Goal: Transaction & Acquisition: Download file/media

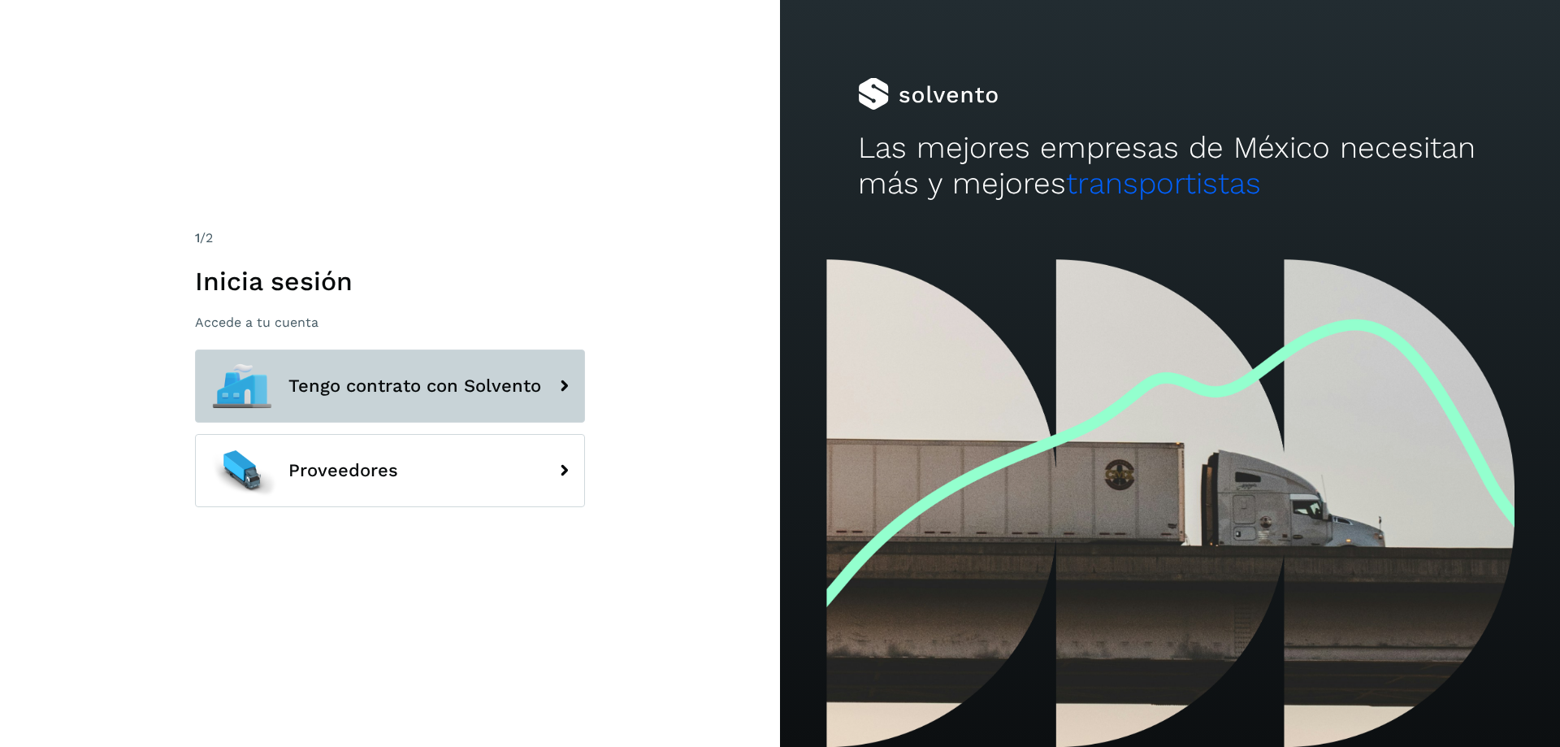
click at [559, 389] on icon at bounding box center [564, 386] width 33 height 33
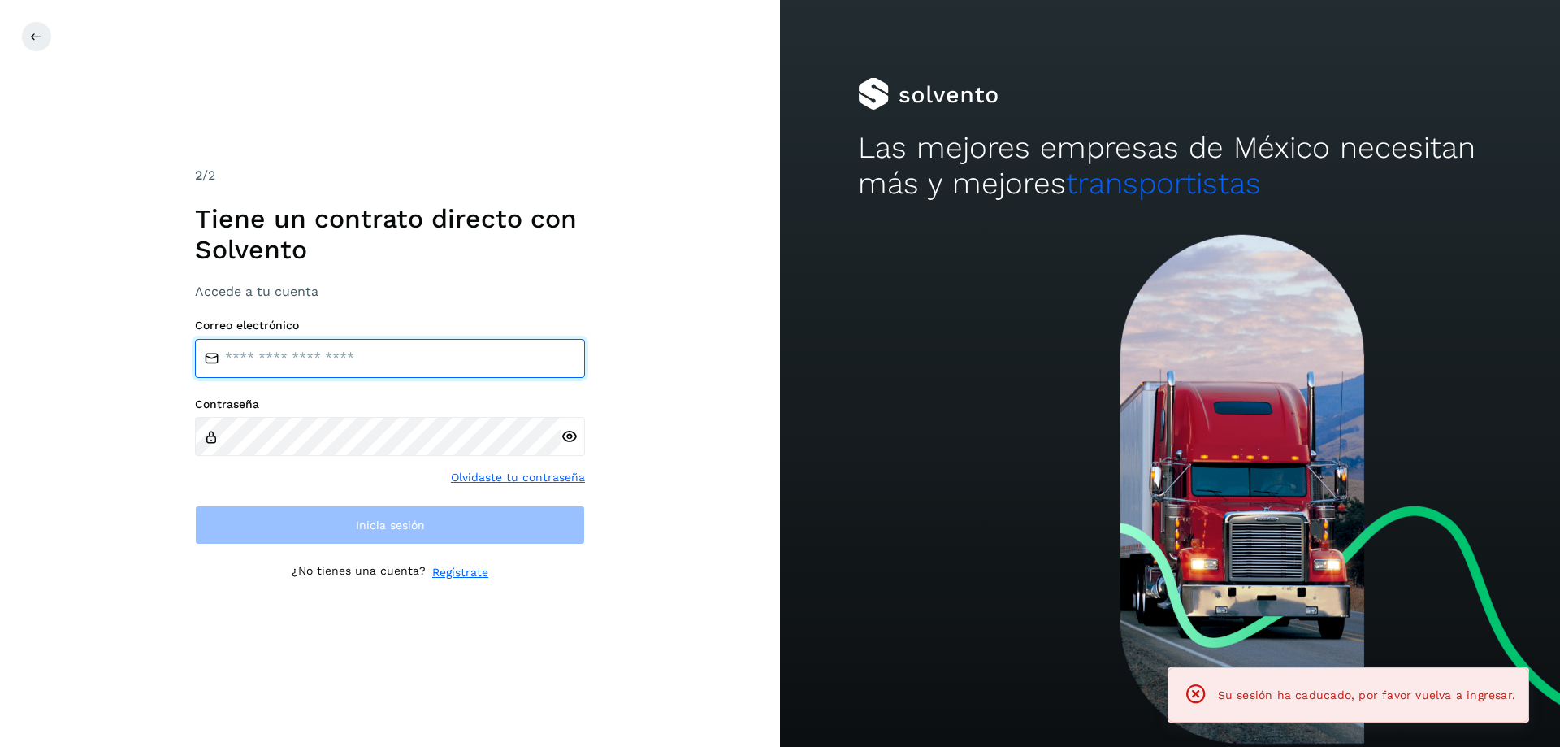
type input "**********"
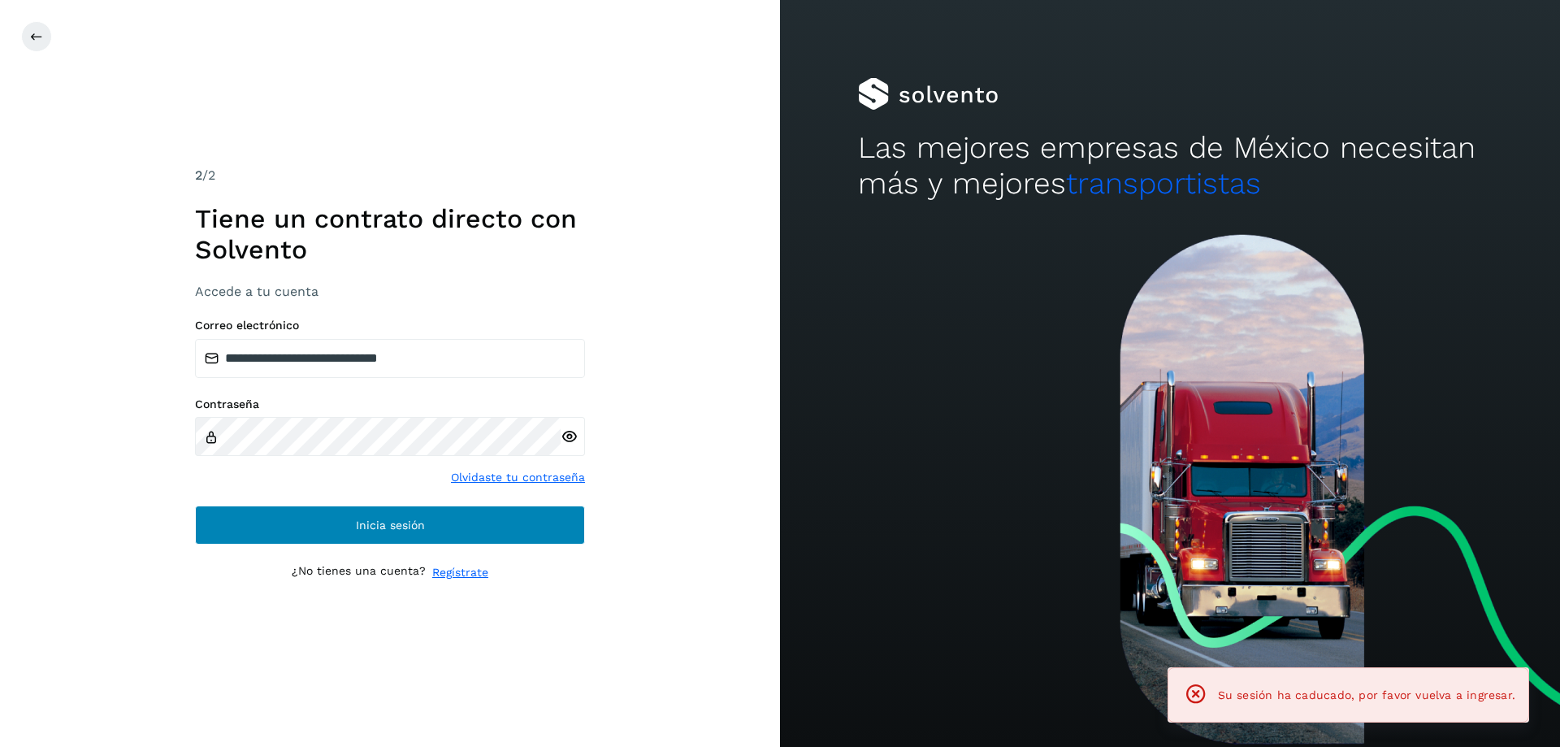
click at [326, 521] on button "Inicia sesión" at bounding box center [390, 524] width 390 height 39
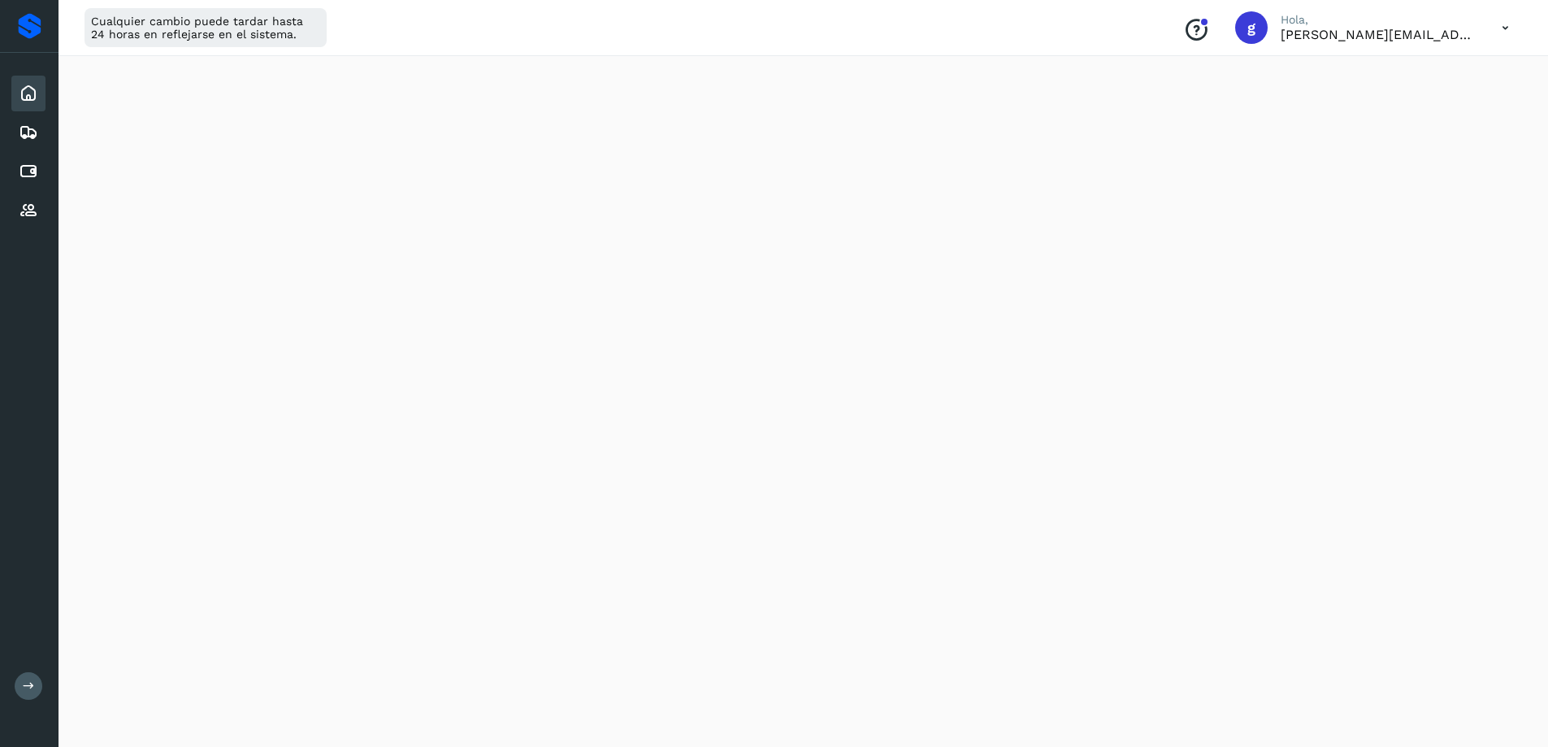
scroll to position [244, 0]
click at [36, 172] on icon at bounding box center [29, 172] width 20 height 20
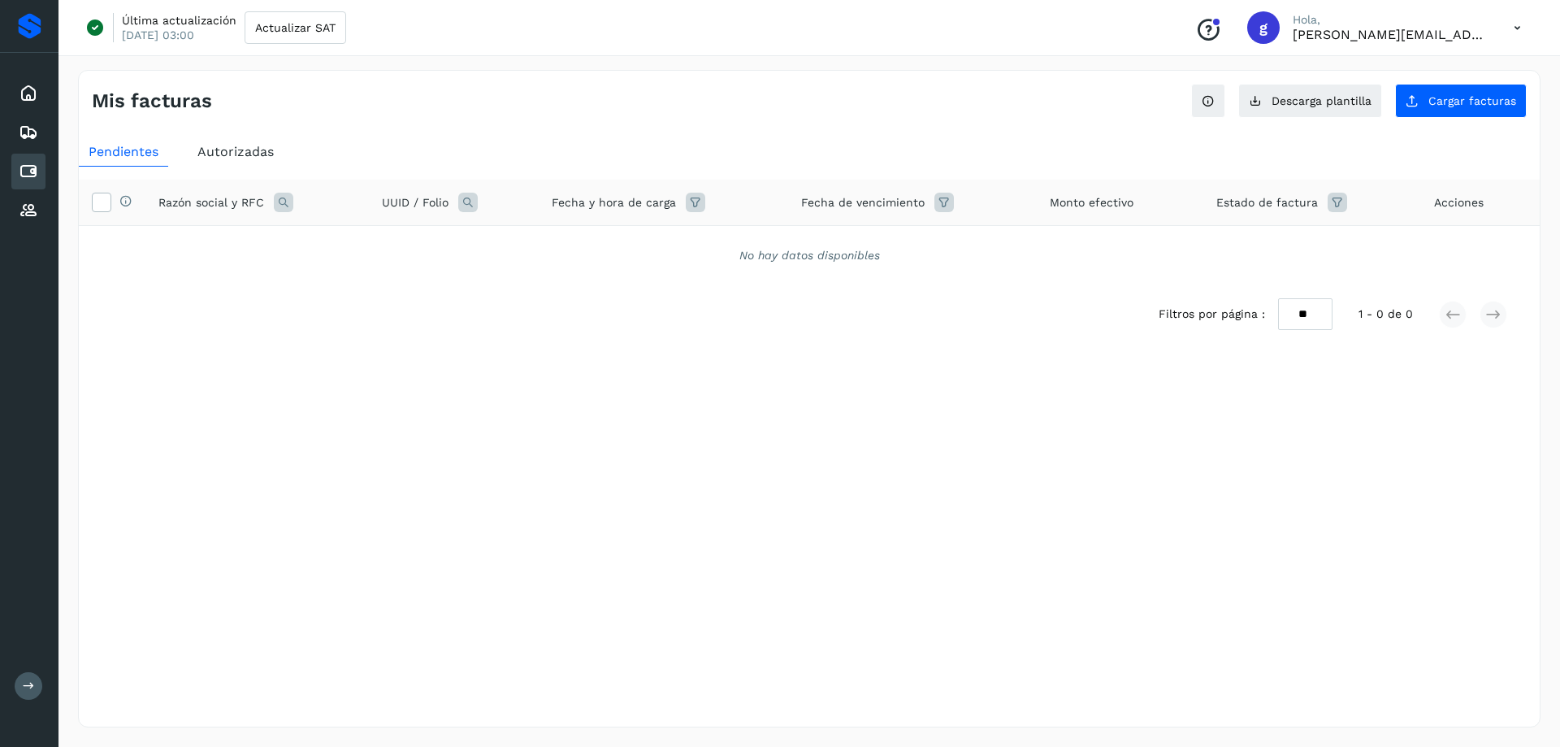
click at [232, 146] on span "Autorizadas" at bounding box center [235, 151] width 76 height 15
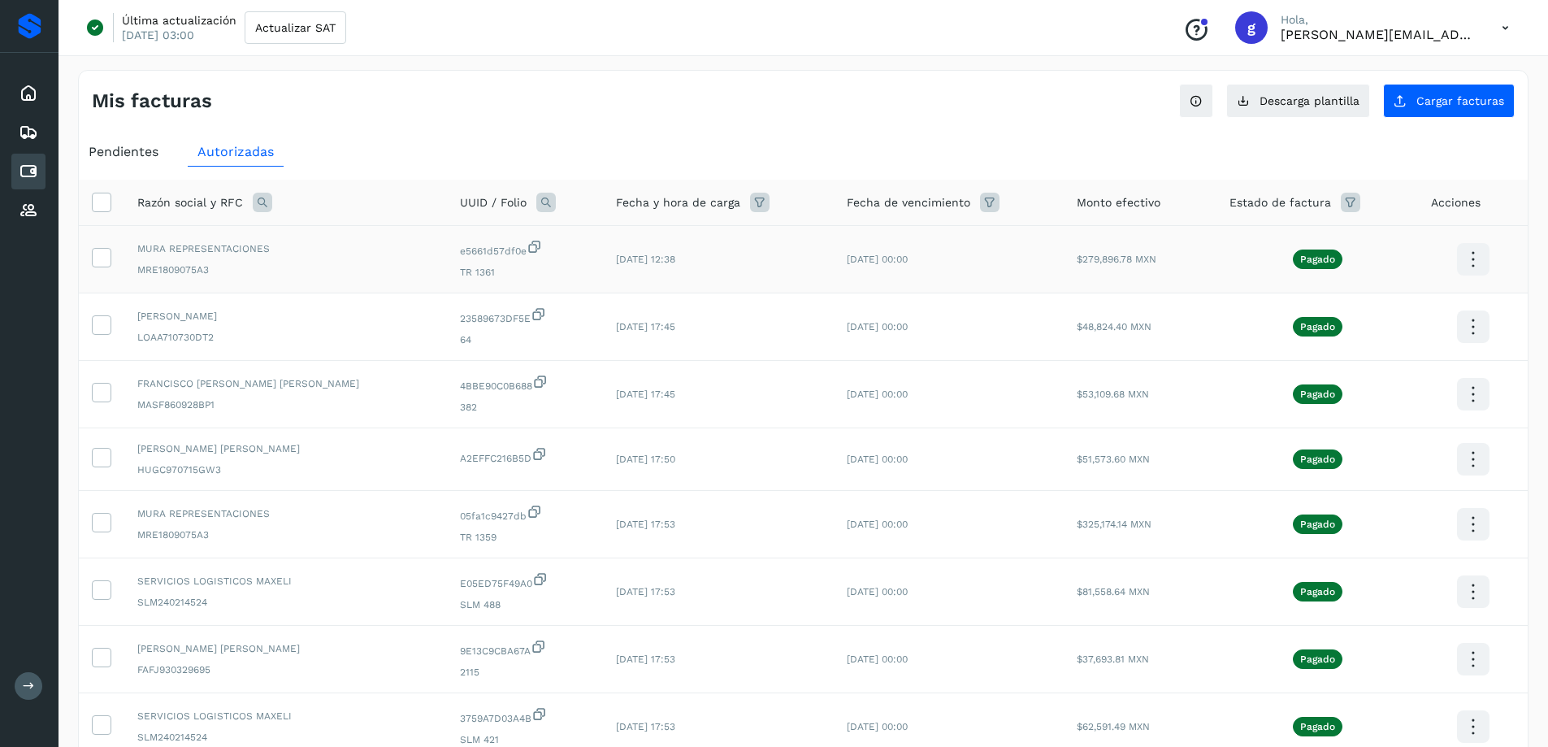
click at [1476, 262] on icon at bounding box center [1473, 260] width 38 height 38
click at [1355, 276] on button "C.Solvento" at bounding box center [1391, 276] width 193 height 32
click at [1537, 344] on div "Mis facturas Ver instrucciones para cargar Facturas Descarga plantilla Cargar f…" at bounding box center [803, 541] width 1489 height 983
click at [1470, 327] on icon at bounding box center [1473, 327] width 38 height 38
click at [1370, 343] on button "C.Solvento" at bounding box center [1391, 343] width 193 height 32
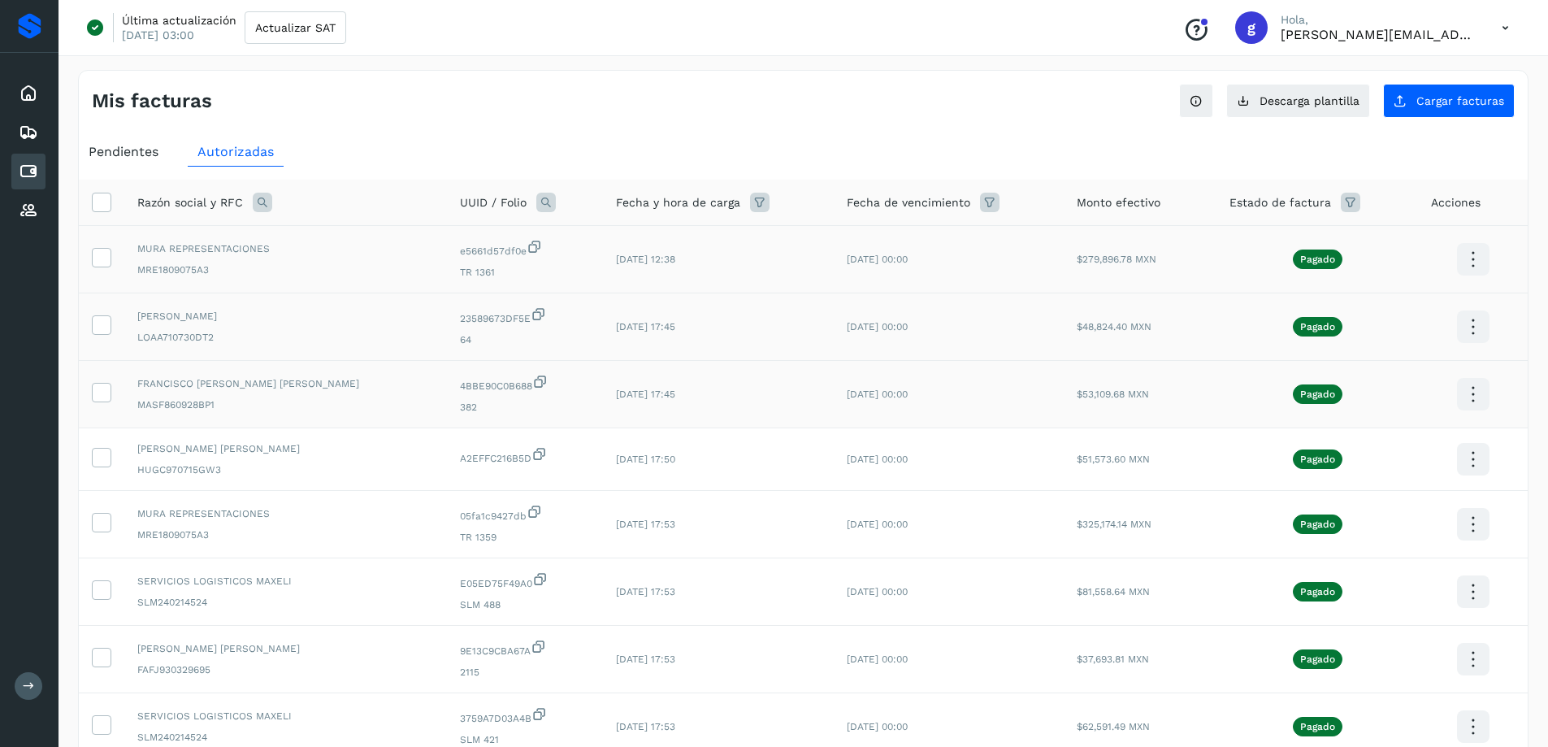
click at [1474, 397] on icon at bounding box center [1473, 394] width 38 height 38
click at [1376, 404] on button "C.Solvento" at bounding box center [1391, 411] width 193 height 32
click at [1470, 463] on icon at bounding box center [1473, 459] width 38 height 38
click at [1365, 472] on button "C.Solvento" at bounding box center [1391, 476] width 193 height 32
click at [1539, 381] on div "Mis facturas Ver instrucciones para cargar Facturas Descarga plantilla Cargar f…" at bounding box center [803, 541] width 1489 height 983
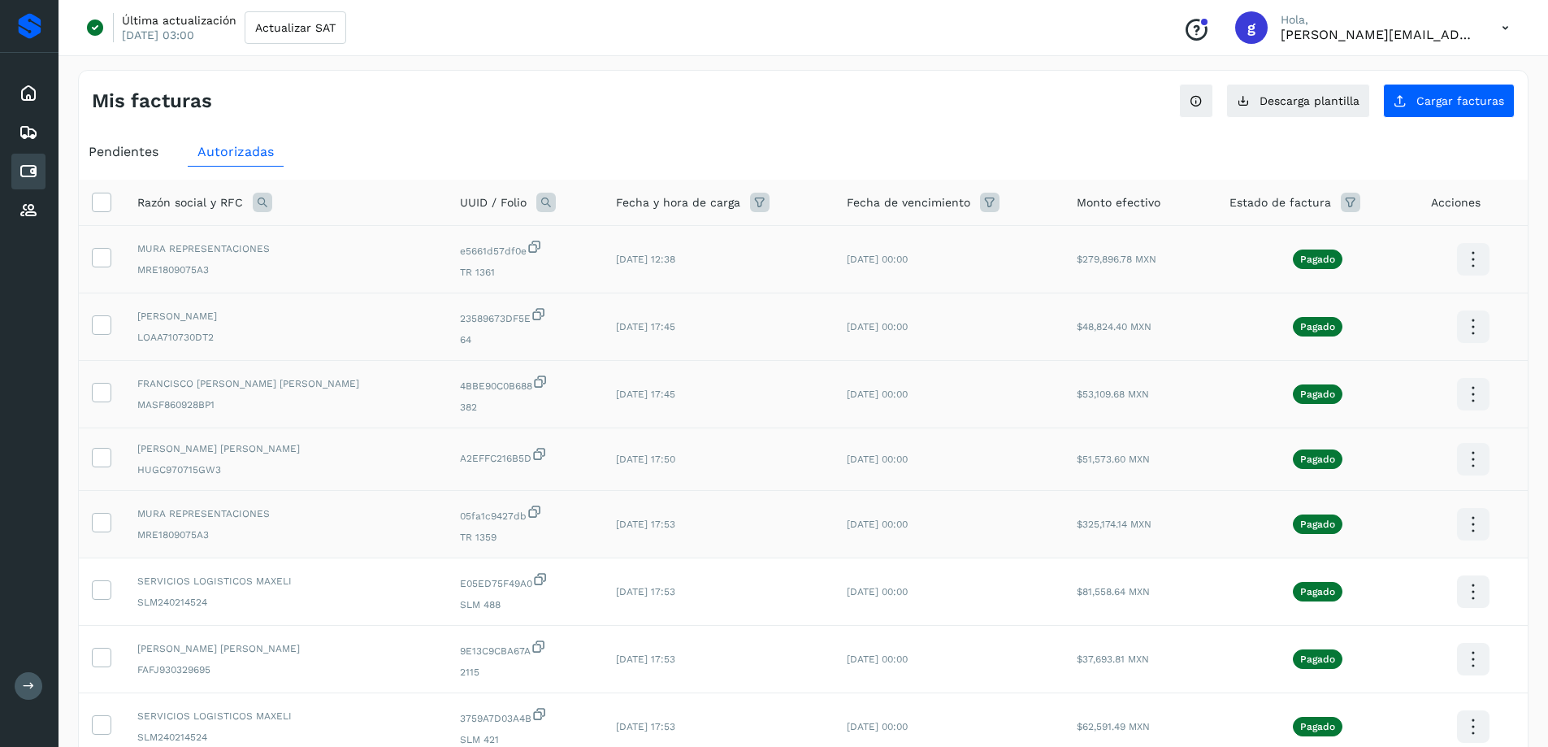
click at [1470, 521] on icon at bounding box center [1473, 524] width 38 height 38
click at [1372, 535] on button "C.Solvento" at bounding box center [1391, 541] width 193 height 32
